Goal: Task Accomplishment & Management: Complete application form

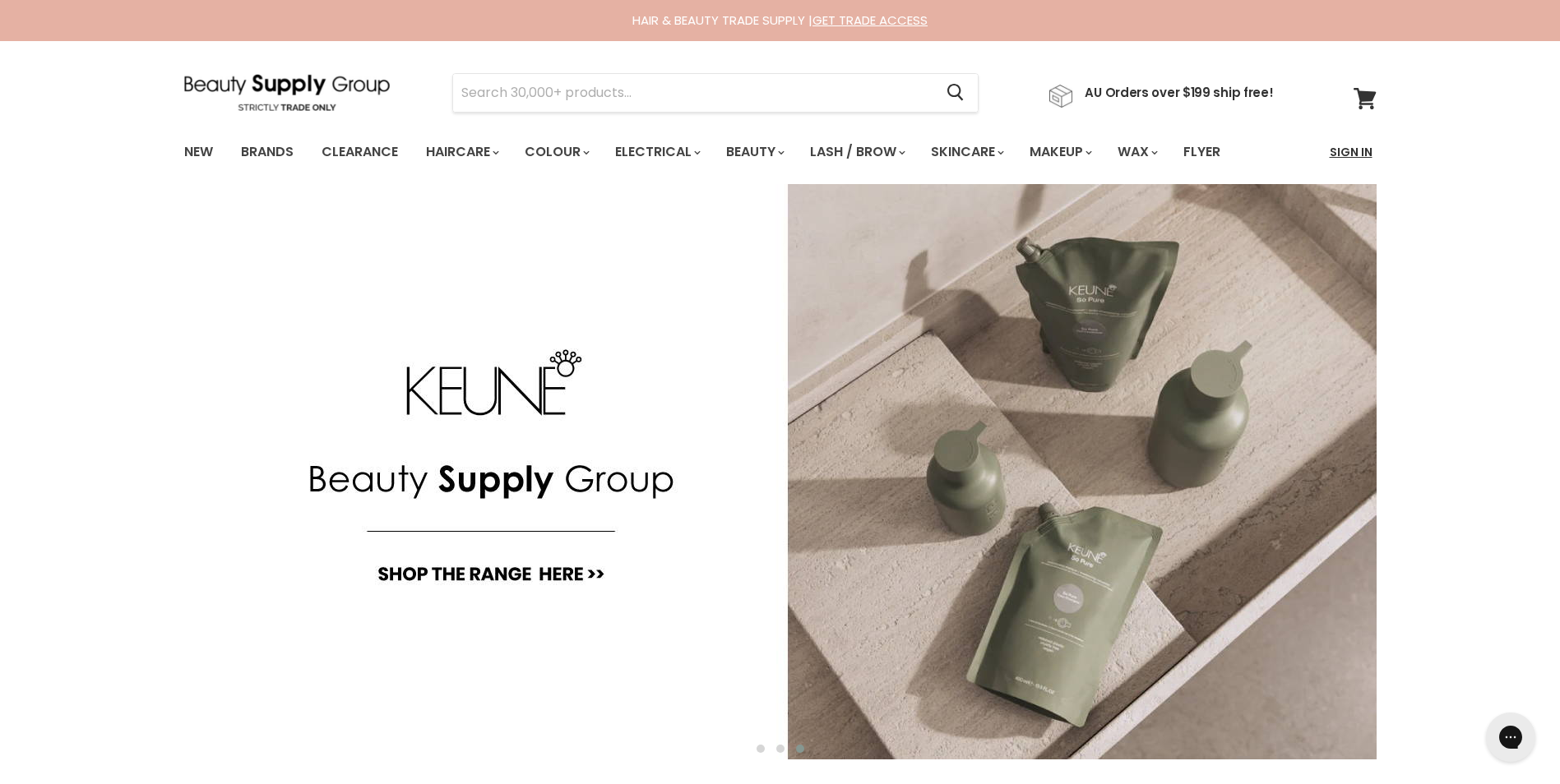
click at [1346, 150] on link "Sign In" at bounding box center [1351, 152] width 63 height 35
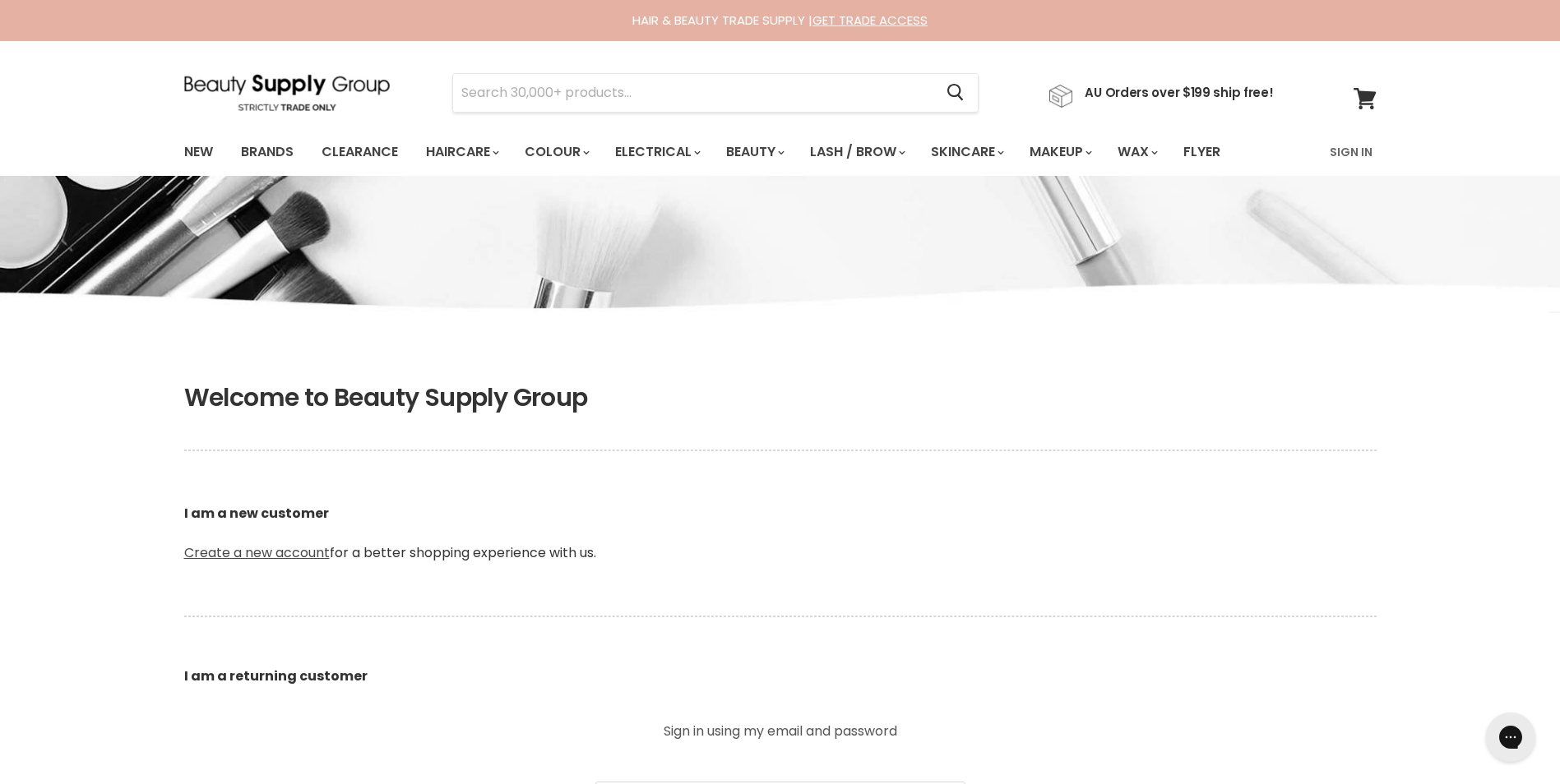
click at [237, 552] on link "Create a new account" at bounding box center [257, 552] width 146 height 19
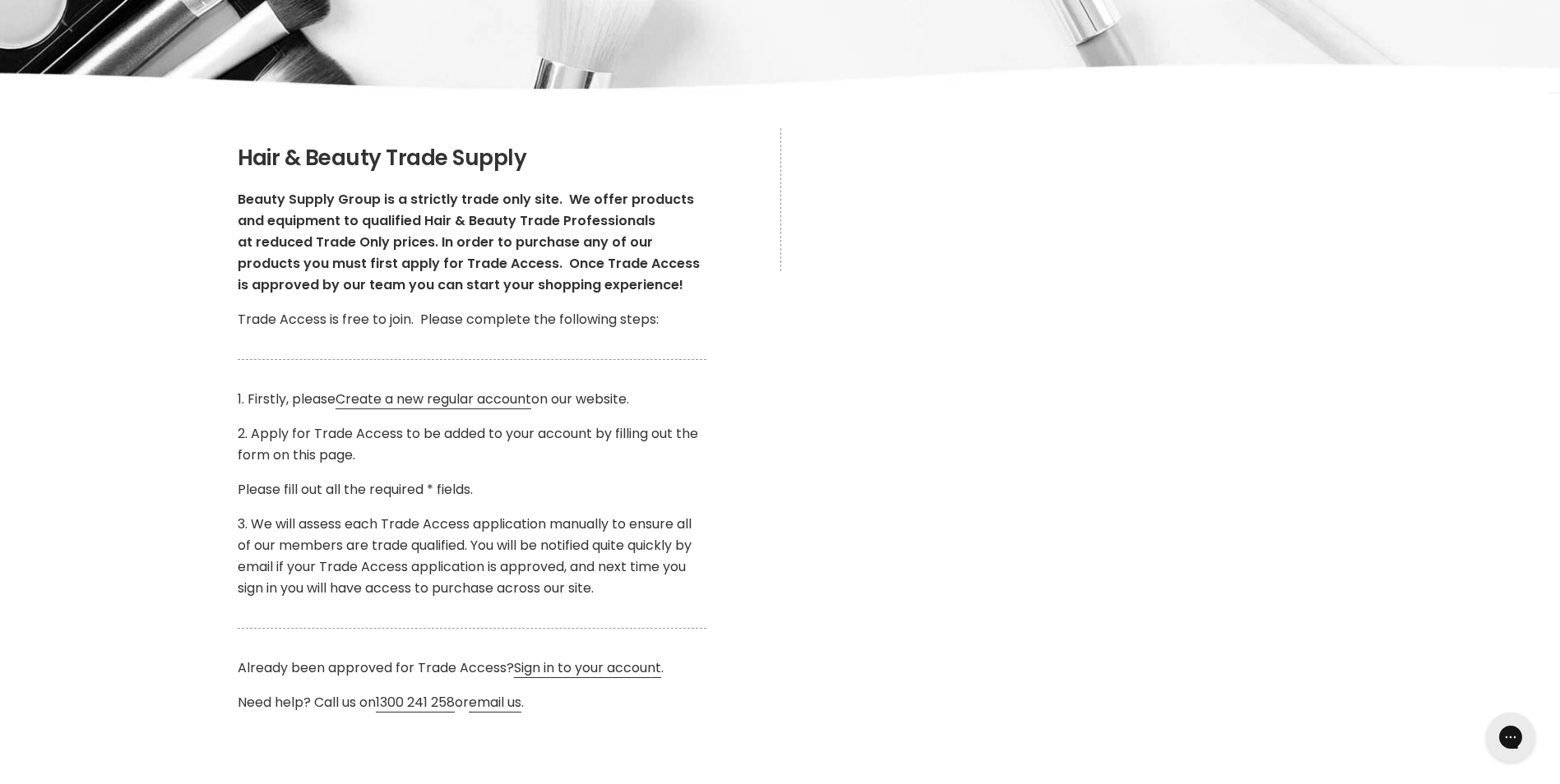
scroll to position [247, 0]
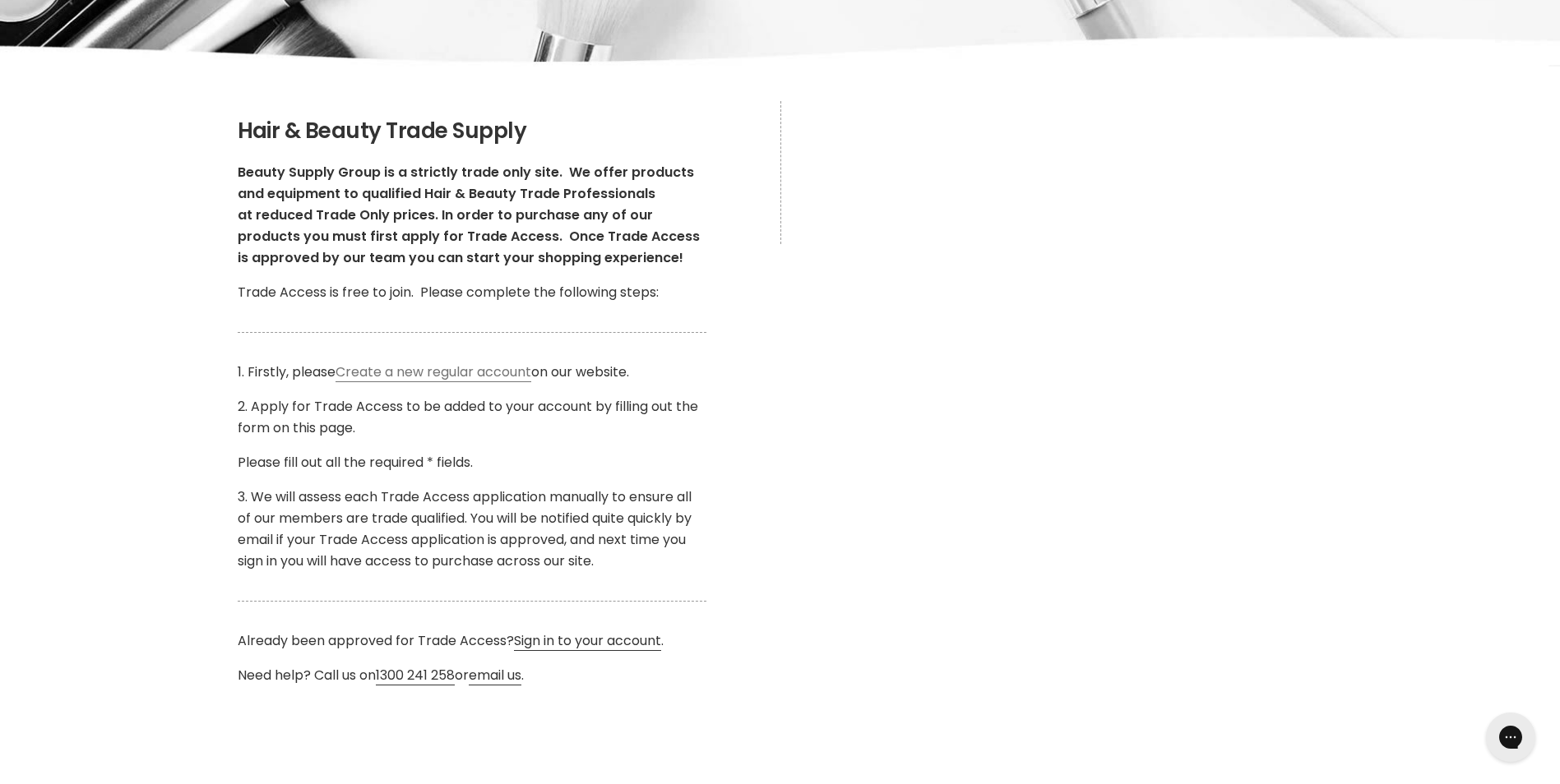
click at [446, 372] on link "Create a new regular account" at bounding box center [434, 373] width 196 height 20
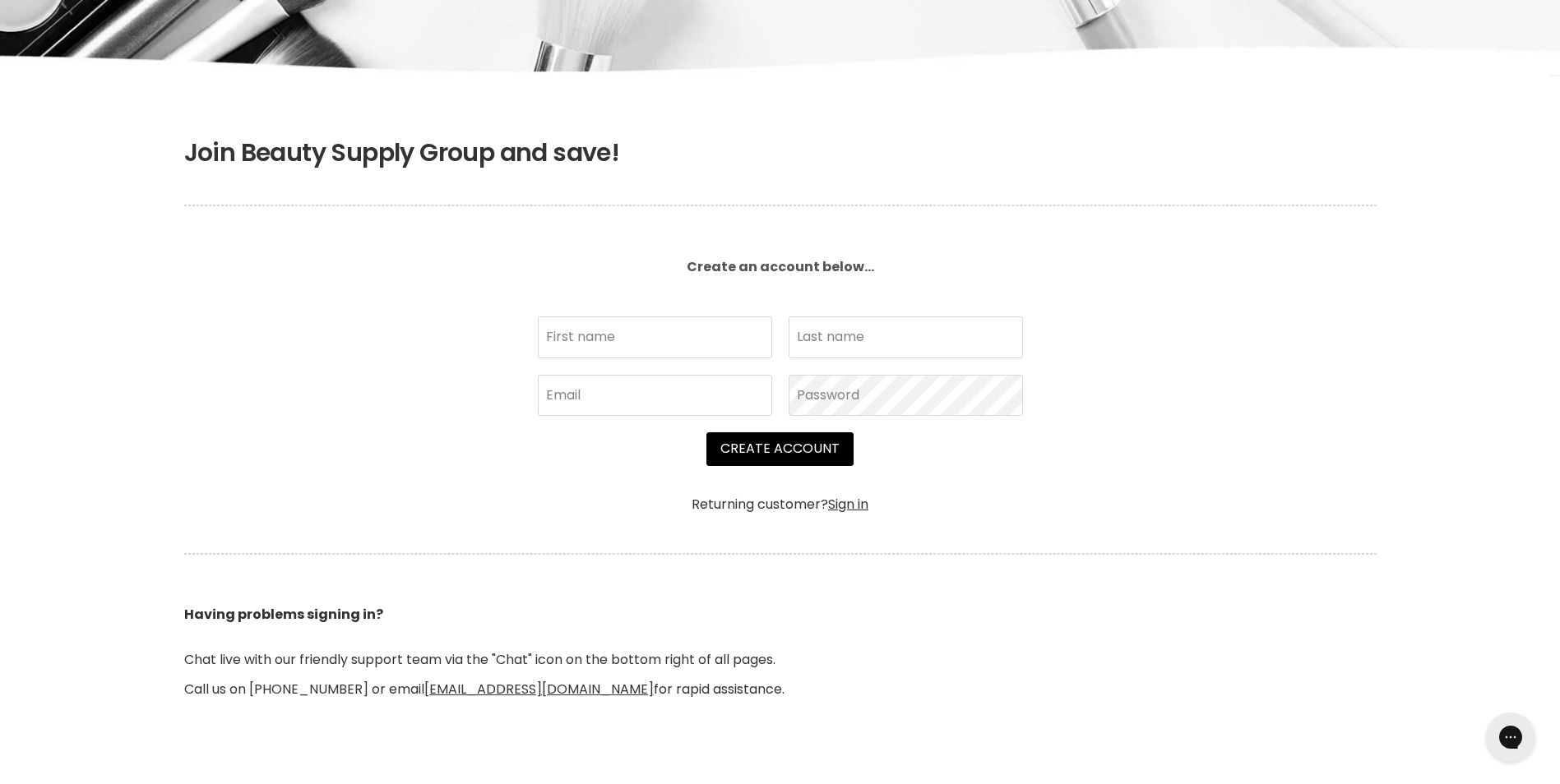
scroll to position [247, 0]
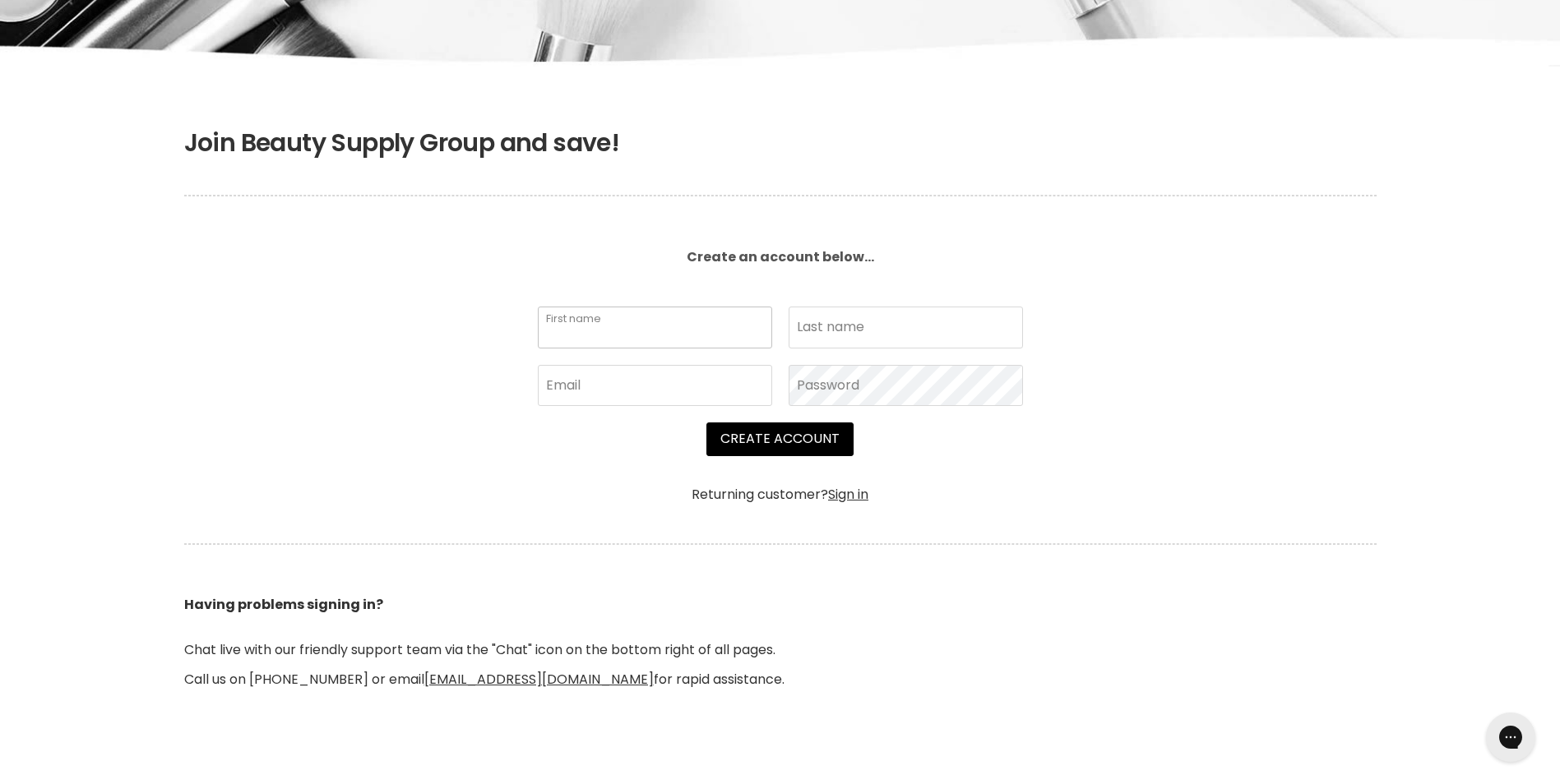
click at [616, 329] on input "First name" at bounding box center [655, 327] width 235 height 41
type input "amy"
type input "Nicholson"
type input "amymichelle1977@outlook.com"
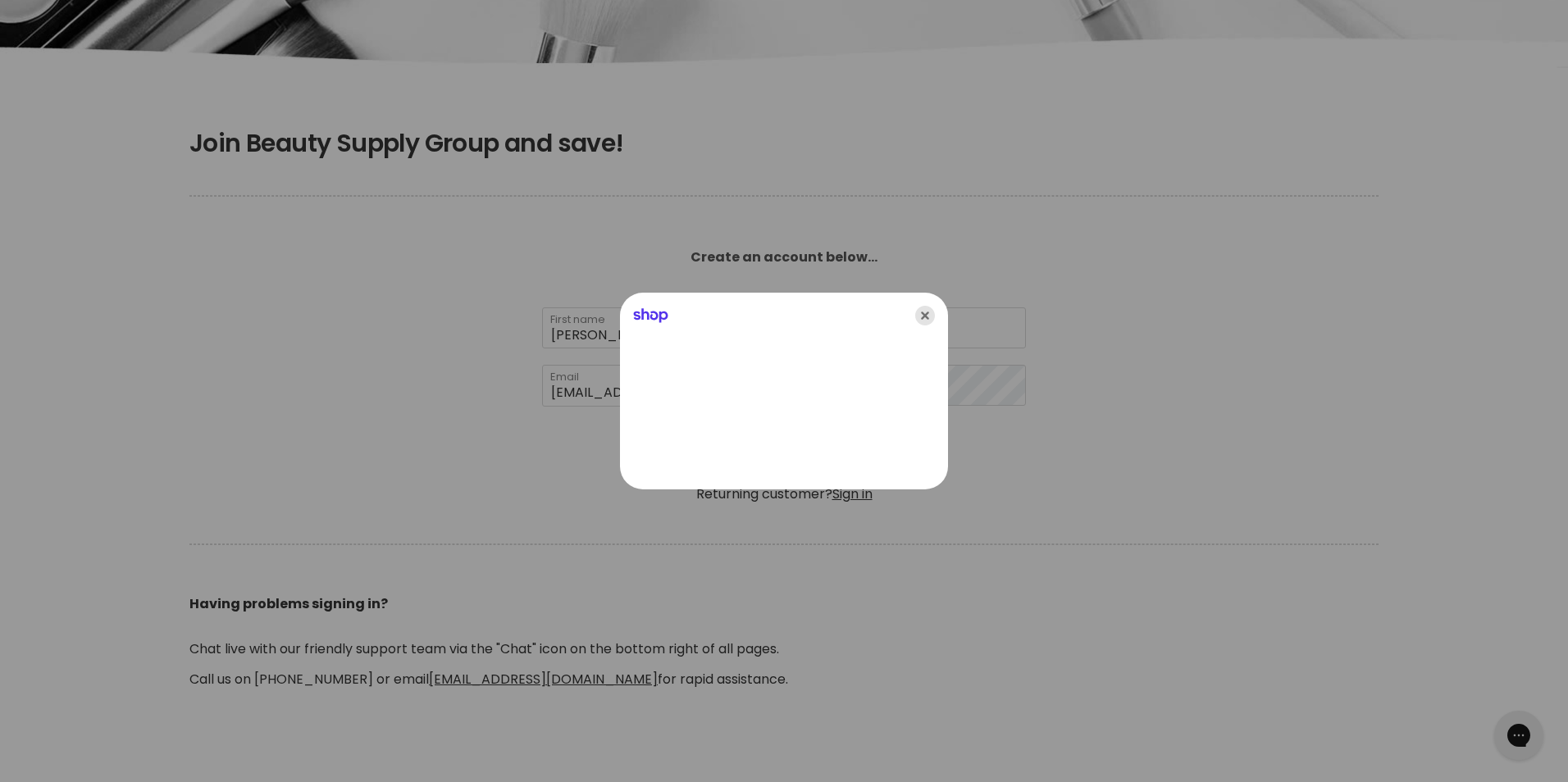
click at [923, 312] on icon "Close" at bounding box center [924, 316] width 20 height 20
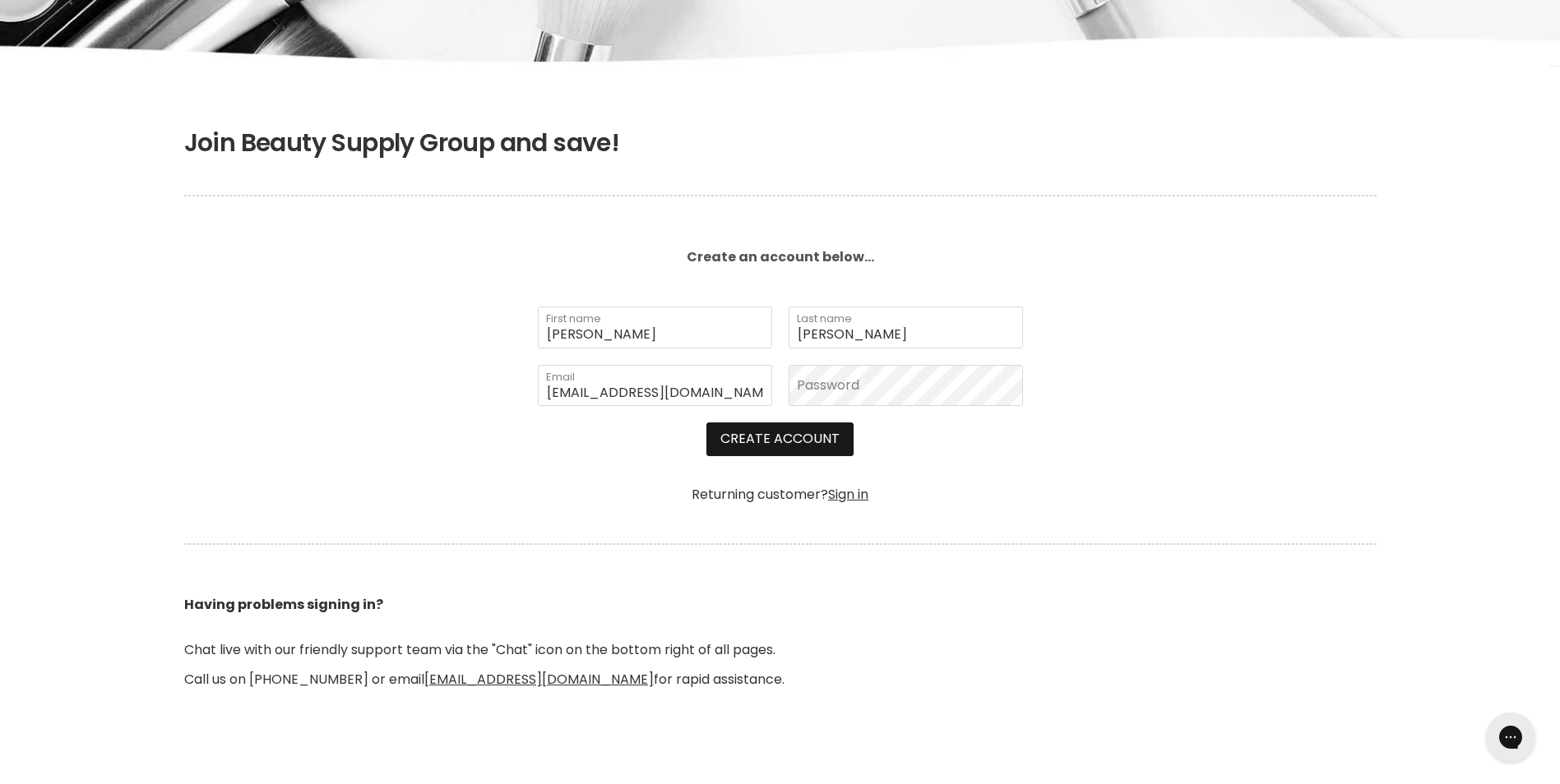
click at [787, 444] on button "Create Account" at bounding box center [780, 438] width 147 height 33
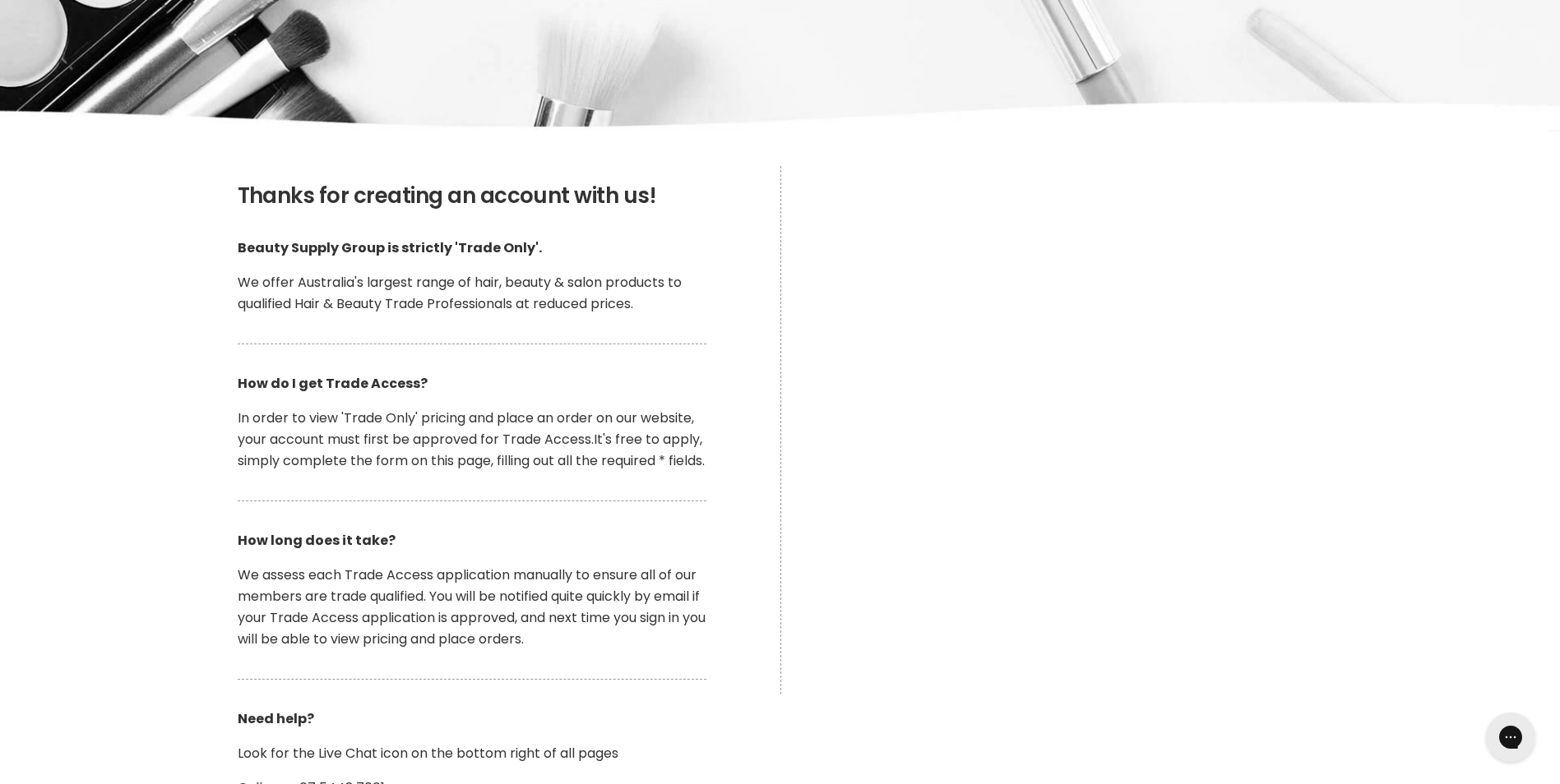
scroll to position [82, 0]
